Goal: Navigation & Orientation: Find specific page/section

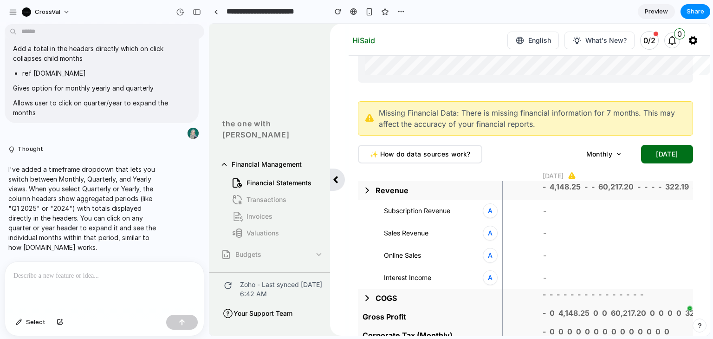
scroll to position [434, 0]
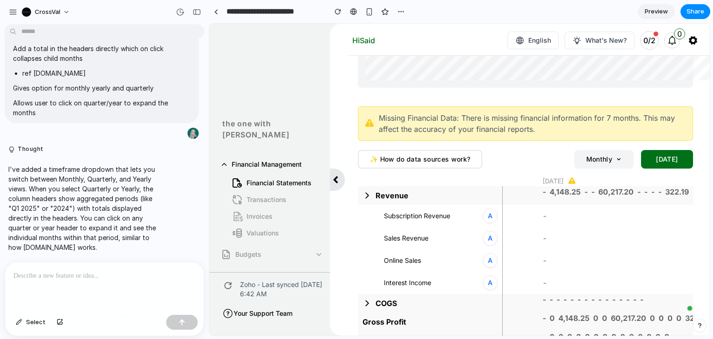
click at [596, 157] on button "Monthly" at bounding box center [603, 159] width 59 height 19
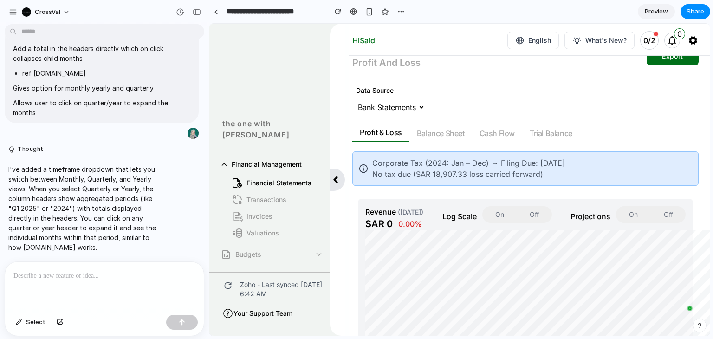
scroll to position [0, 0]
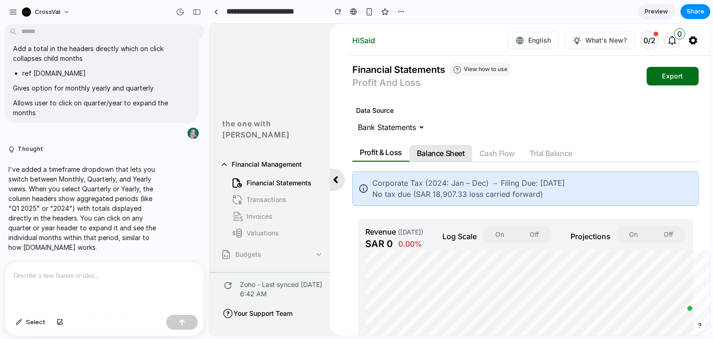
click at [439, 148] on p "Balance Sheet" at bounding box center [440, 153] width 63 height 17
click at [502, 148] on p "Cash Flow" at bounding box center [497, 153] width 50 height 17
click at [535, 148] on p "Trial Balance" at bounding box center [551, 153] width 58 height 17
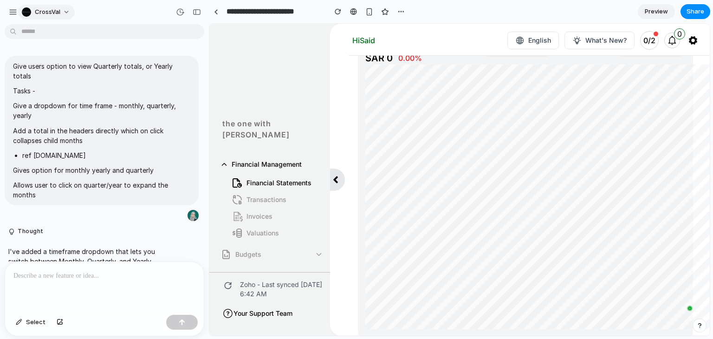
click at [61, 10] on button "CrossVal" at bounding box center [46, 12] width 57 height 15
click at [10, 12] on div "button" at bounding box center [13, 12] width 8 height 8
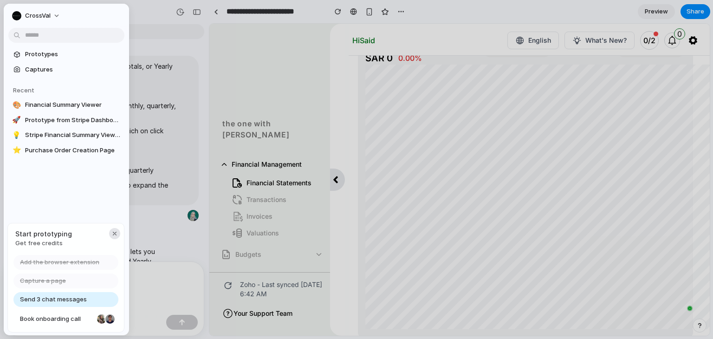
click at [119, 230] on button "button" at bounding box center [114, 233] width 11 height 11
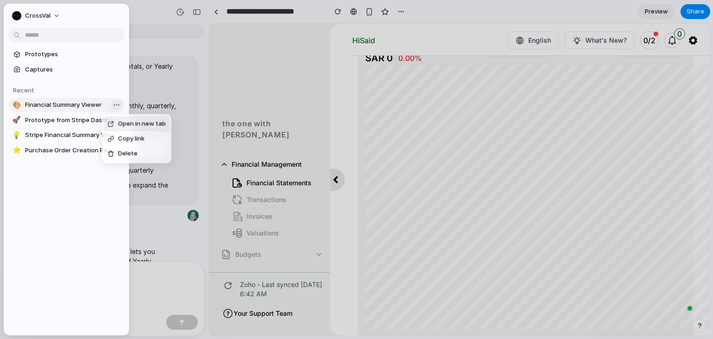
click at [116, 103] on body "**********" at bounding box center [356, 169] width 713 height 339
click at [84, 103] on span "Financial Summary Viewer" at bounding box center [73, 104] width 96 height 9
click at [84, 116] on span "Prototype from Stripe Dashboard" at bounding box center [73, 120] width 96 height 9
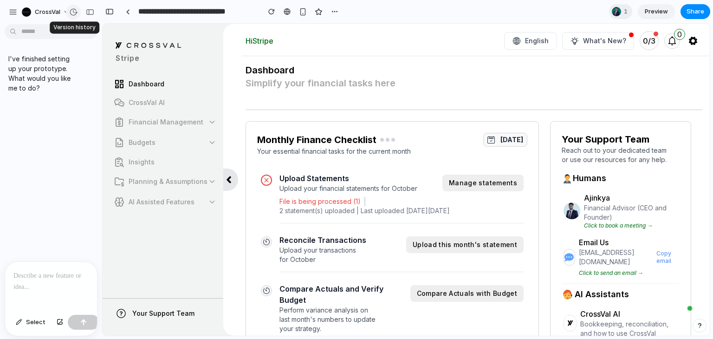
click at [71, 8] on div "button" at bounding box center [73, 12] width 8 height 8
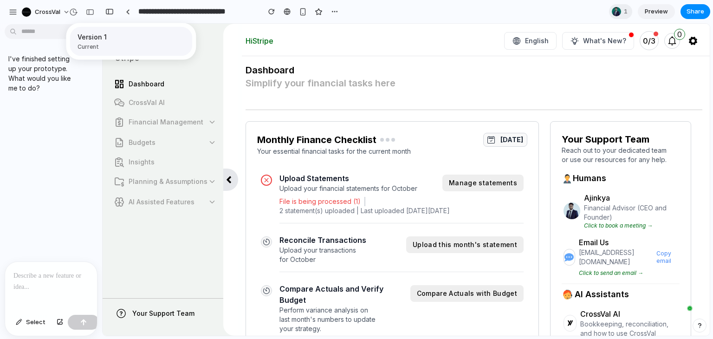
click at [115, 49] on span "Current" at bounding box center [128, 47] width 101 height 8
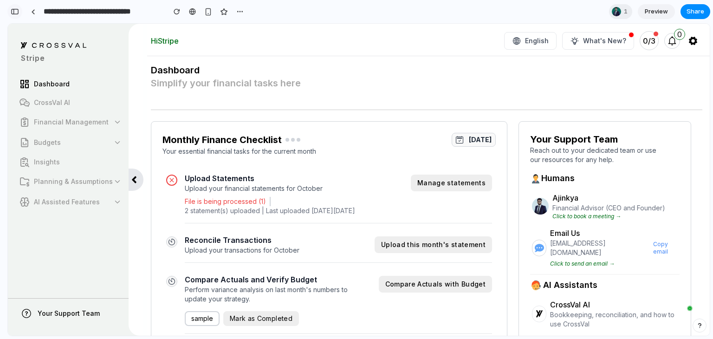
click at [15, 12] on div "button" at bounding box center [15, 11] width 8 height 6
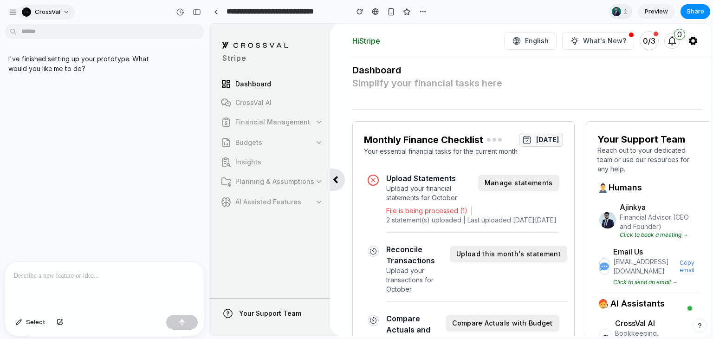
click at [41, 10] on span "CrossVal" at bounding box center [48, 11] width 26 height 9
click at [56, 38] on li "Settings" at bounding box center [58, 33] width 77 height 15
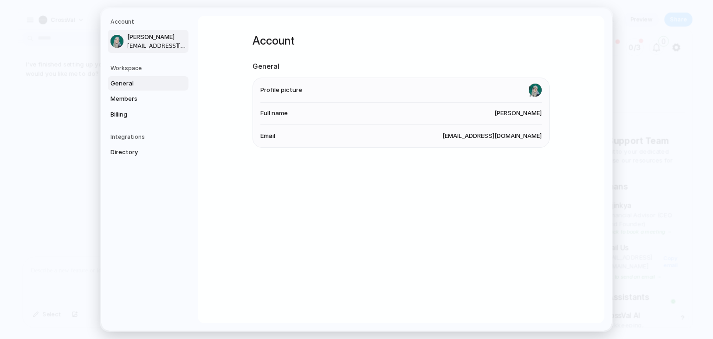
click at [130, 82] on span "General" at bounding box center [139, 83] width 59 height 9
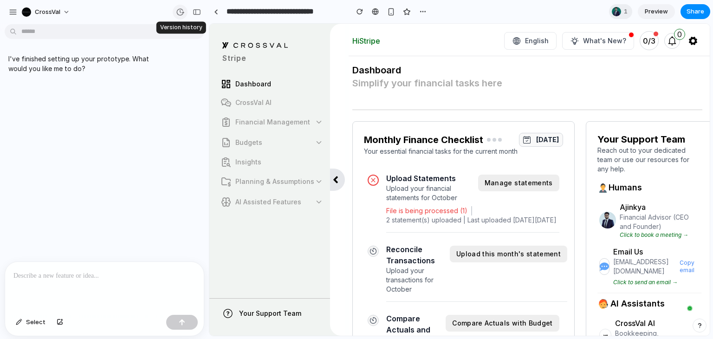
click at [184, 12] on div "button" at bounding box center [180, 12] width 8 height 8
drag, startPoint x: 20, startPoint y: 5, endPoint x: 15, endPoint y: 13, distance: 9.8
click at [15, 13] on div "button" at bounding box center [13, 12] width 8 height 8
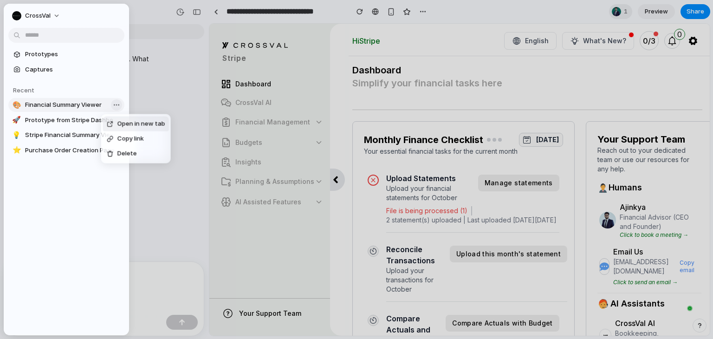
click at [117, 105] on body "**********" at bounding box center [356, 169] width 713 height 339
click at [130, 158] on li "Delete" at bounding box center [136, 153] width 66 height 15
click at [63, 110] on link "🎨 Prototype from Stripe Dashboard" at bounding box center [66, 105] width 116 height 14
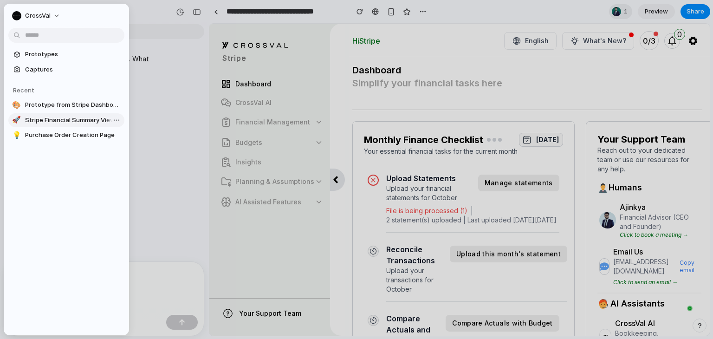
click at [56, 125] on link "🚀 Stripe Financial Summary Viewer" at bounding box center [66, 120] width 116 height 14
type input "**********"
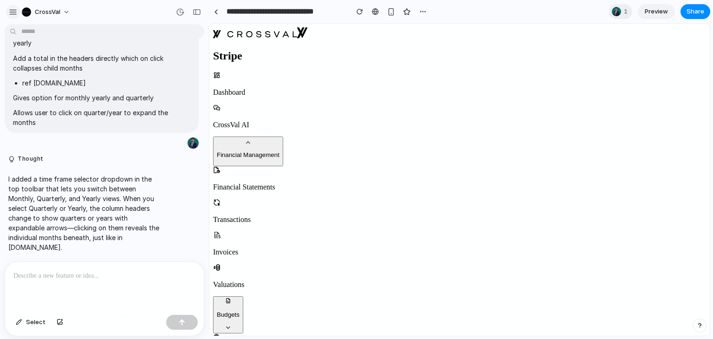
click at [12, 11] on div "button" at bounding box center [13, 12] width 8 height 8
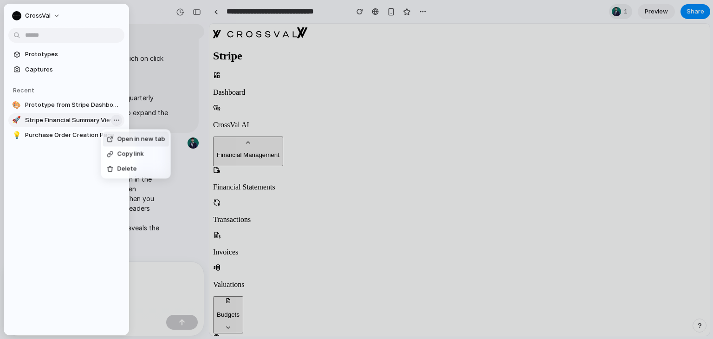
click at [108, 120] on body "**********" at bounding box center [356, 169] width 713 height 339
click at [115, 168] on div "Delete" at bounding box center [122, 168] width 30 height 9
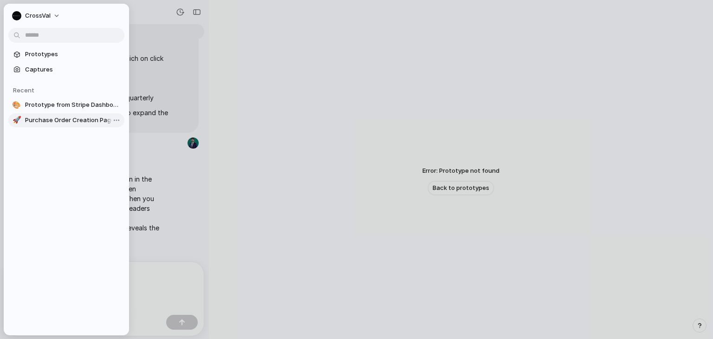
click at [77, 123] on span "Purchase Order Creation Page" at bounding box center [73, 120] width 96 height 9
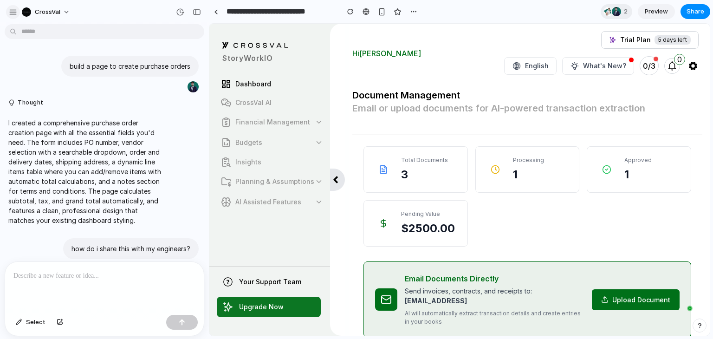
click at [13, 17] on button "button" at bounding box center [13, 12] width 14 height 14
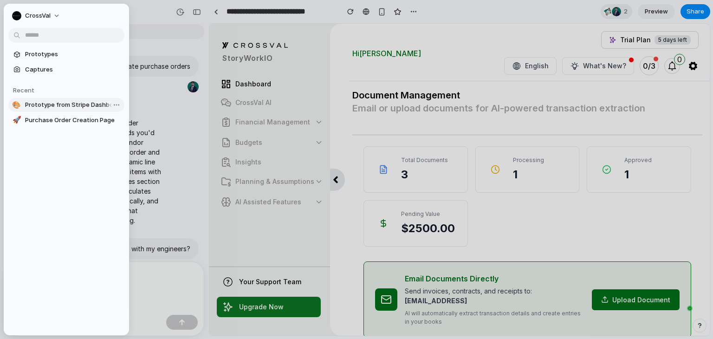
click at [34, 104] on span "Prototype from Stripe Dashboard" at bounding box center [73, 104] width 96 height 9
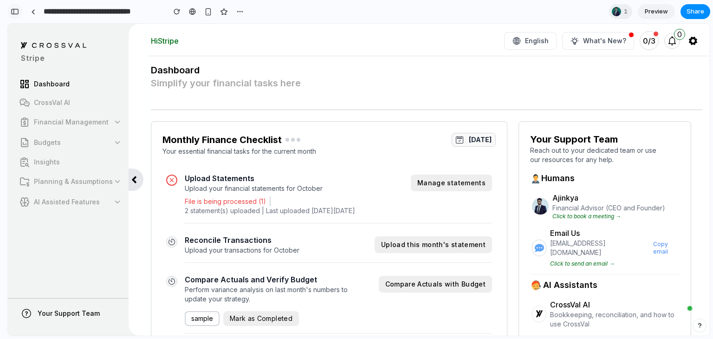
click at [12, 12] on div "button" at bounding box center [15, 11] width 8 height 6
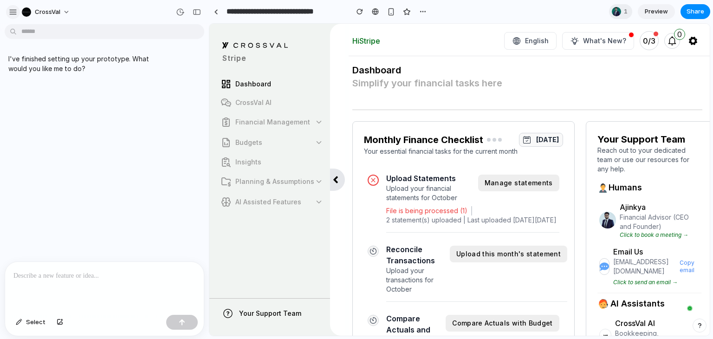
click at [11, 14] on div "button" at bounding box center [13, 12] width 8 height 8
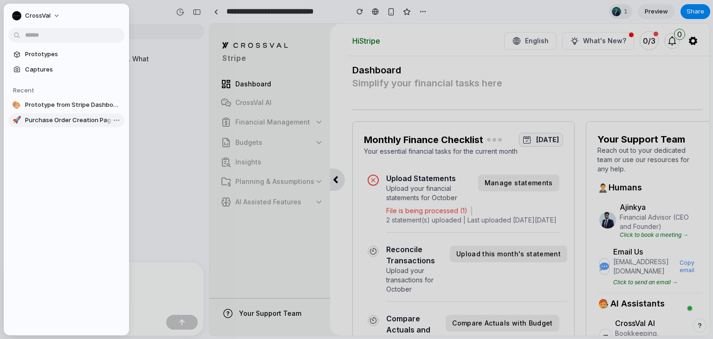
click at [43, 123] on span "Purchase Order Creation Page" at bounding box center [73, 120] width 96 height 9
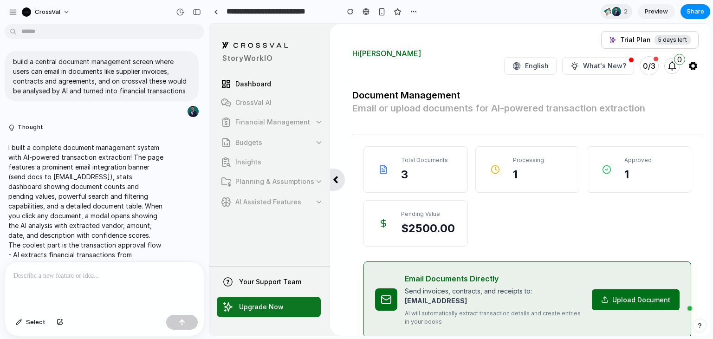
scroll to position [570, 0]
click at [56, 15] on span "CrossVal" at bounding box center [48, 11] width 26 height 9
click at [16, 12] on div "button" at bounding box center [13, 12] width 8 height 8
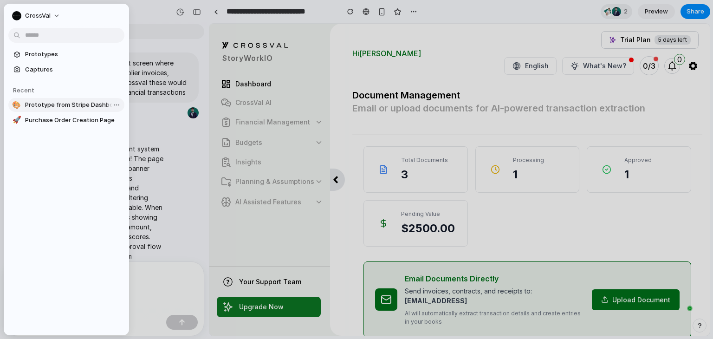
click at [63, 111] on link "🎨 Prototype from Stripe Dashboard" at bounding box center [66, 105] width 116 height 14
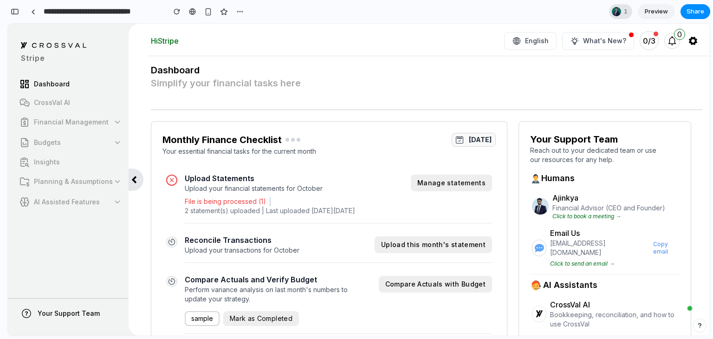
click at [628, 14] on span "1" at bounding box center [627, 11] width 6 height 9
click at [582, 54] on span "[PERSON_NAME]" at bounding box center [569, 51] width 47 height 9
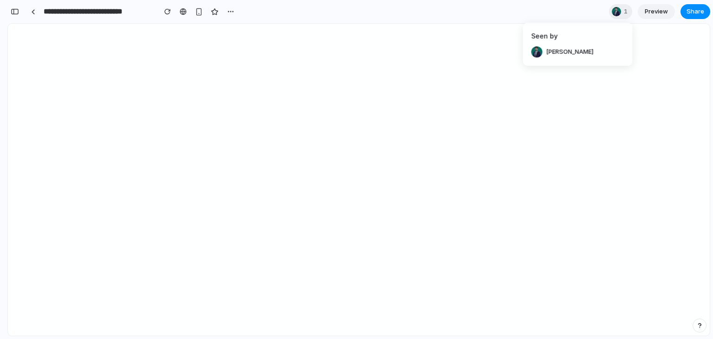
type input "**********"
